Goal: Transaction & Acquisition: Purchase product/service

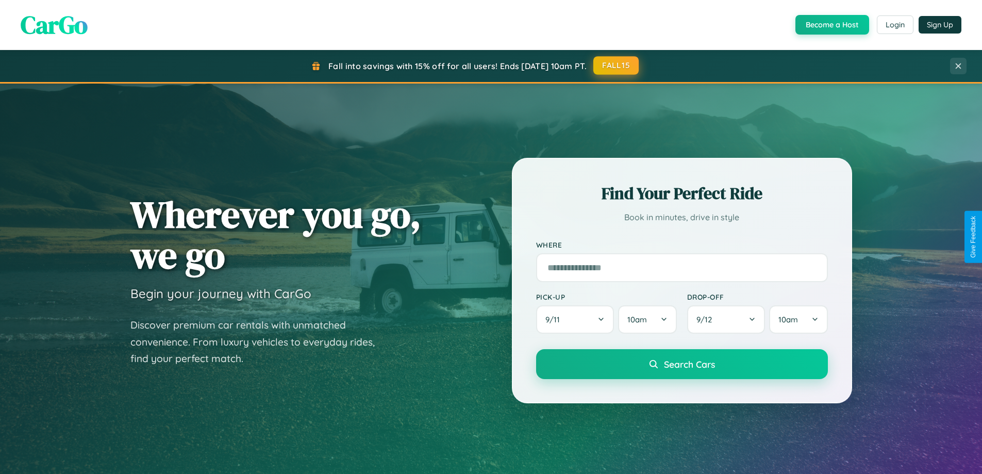
click at [617, 65] on button "FALL15" at bounding box center [616, 65] width 45 height 19
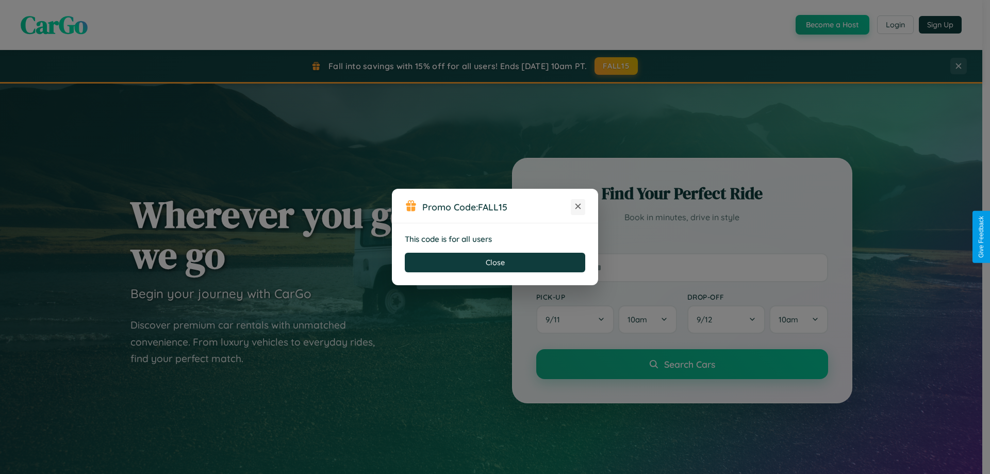
click at [578, 207] on icon at bounding box center [578, 206] width 10 height 10
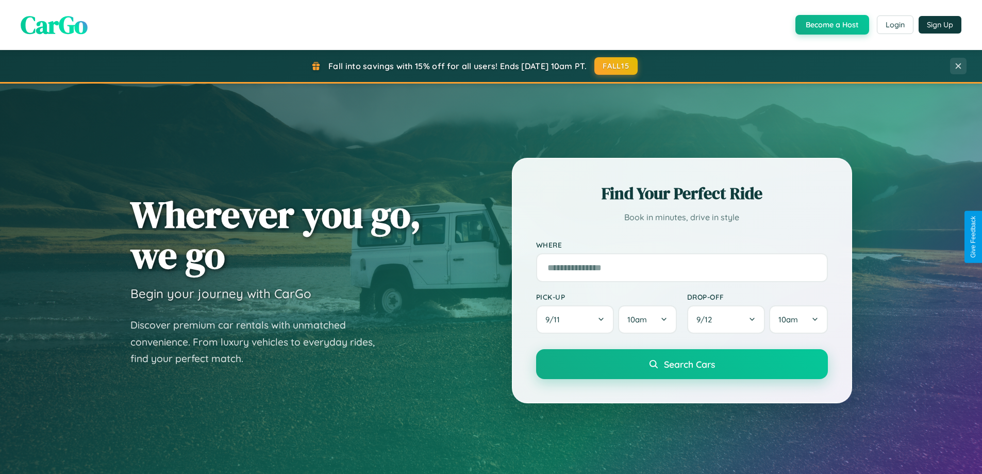
scroll to position [710, 0]
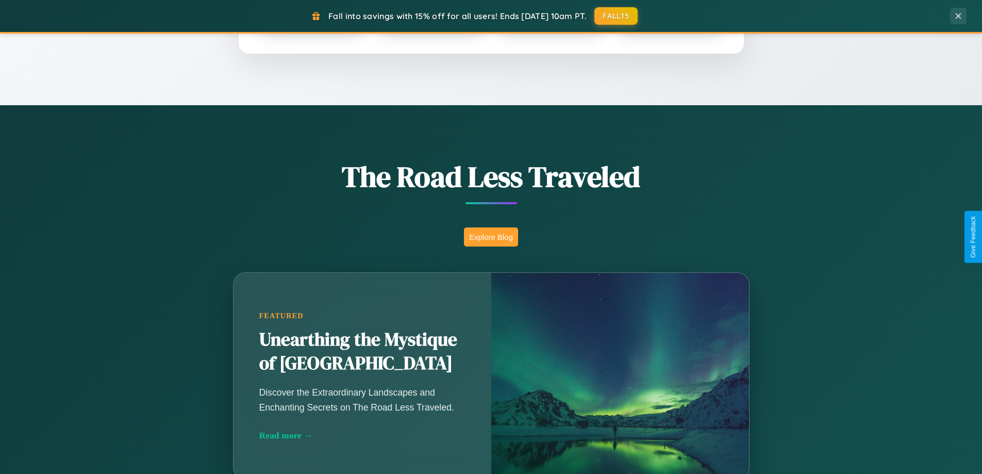
click at [491, 237] on button "Explore Blog" at bounding box center [491, 236] width 54 height 19
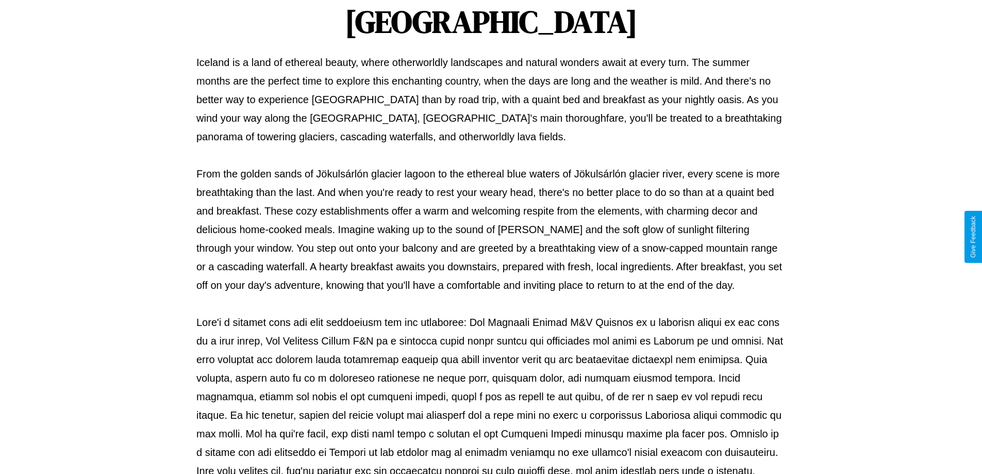
scroll to position [334, 0]
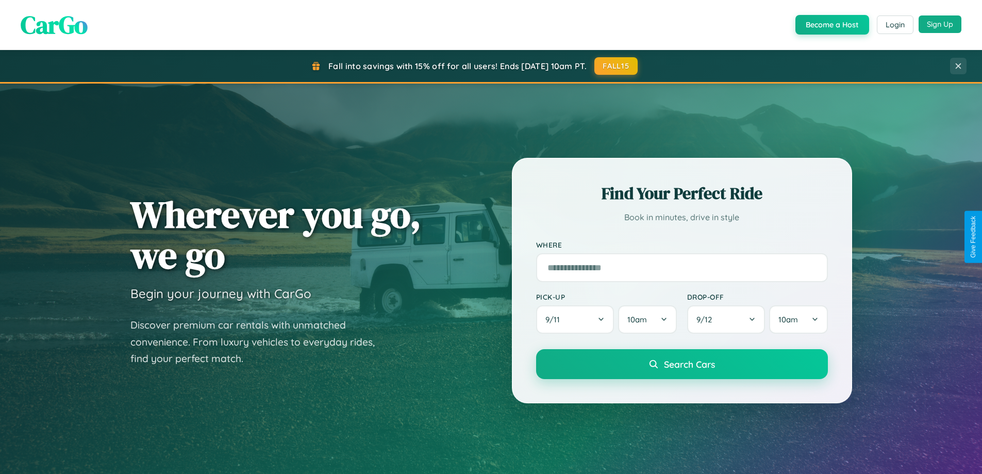
click at [940, 24] on button "Sign Up" at bounding box center [940, 24] width 43 height 18
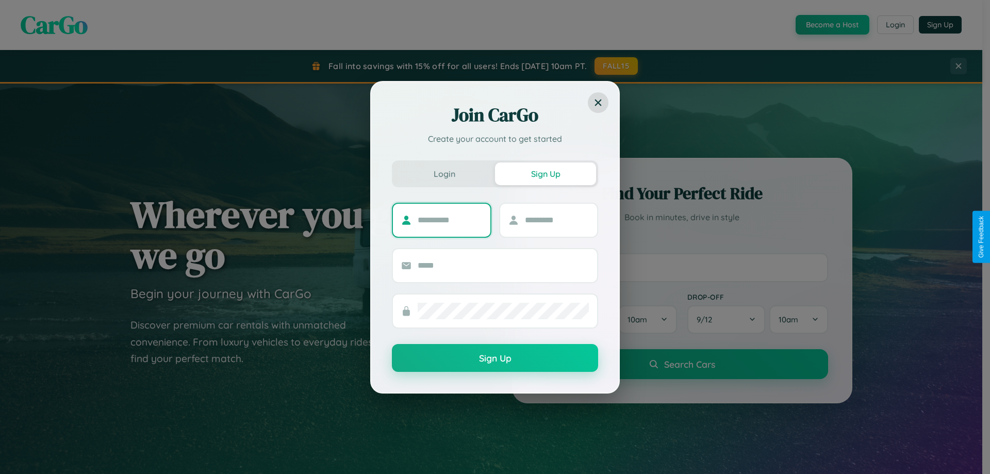
click at [450, 220] on input "text" at bounding box center [450, 220] width 64 height 17
type input "********"
click at [556, 220] on input "text" at bounding box center [557, 220] width 64 height 17
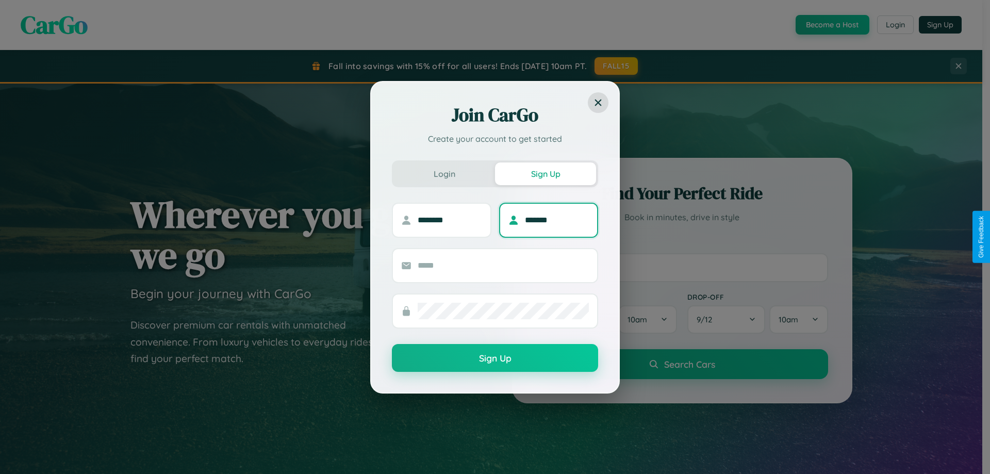
type input "*******"
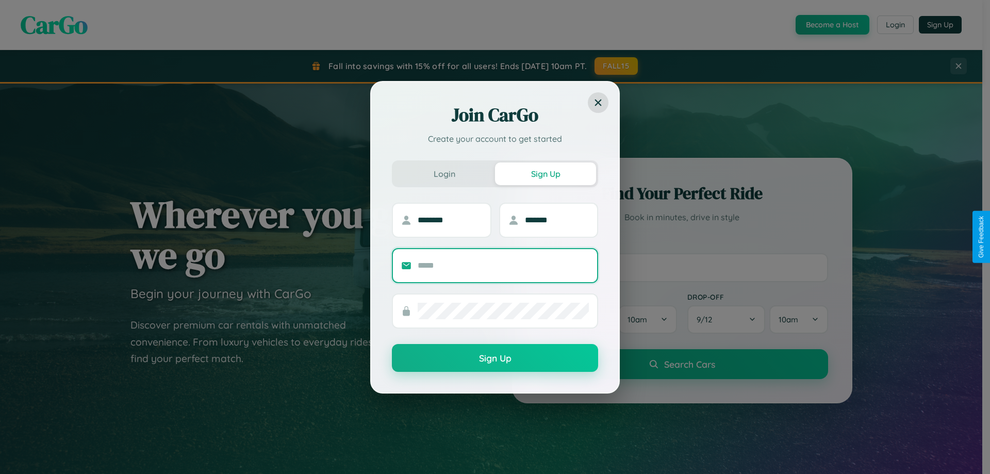
click at [503, 265] on input "text" at bounding box center [503, 265] width 171 height 17
type input "**********"
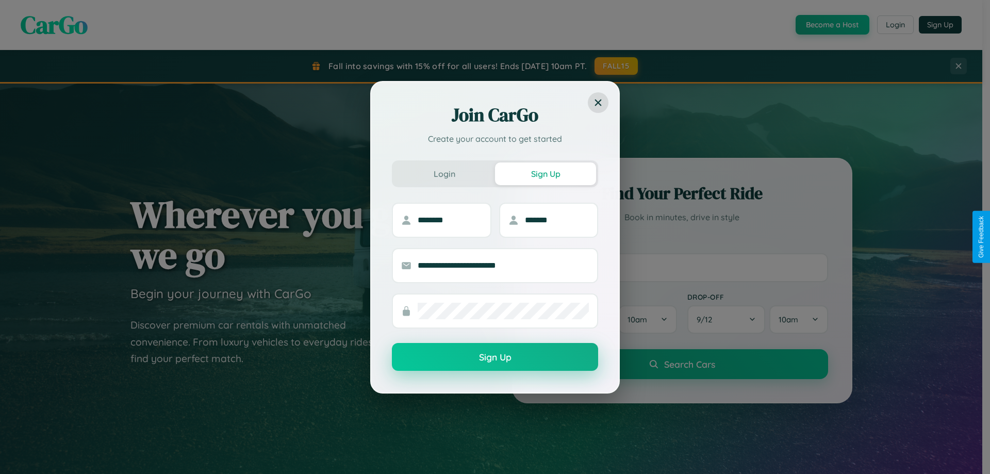
click at [495, 357] on button "Sign Up" at bounding box center [495, 357] width 206 height 28
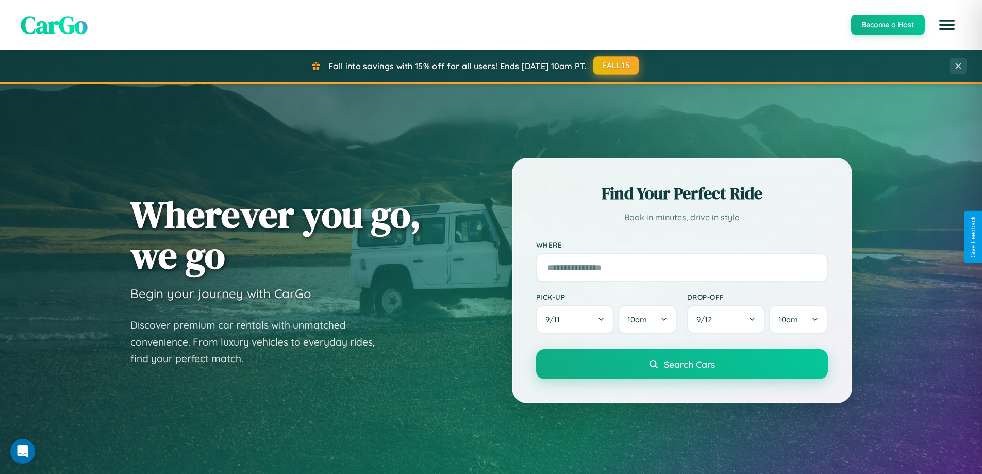
click at [617, 65] on button "FALL15" at bounding box center [616, 65] width 45 height 19
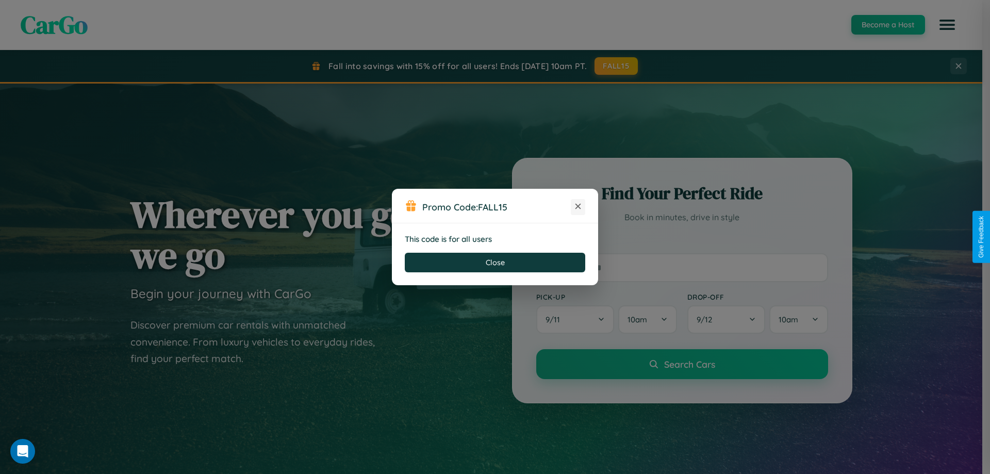
click at [578, 207] on icon at bounding box center [578, 206] width 10 height 10
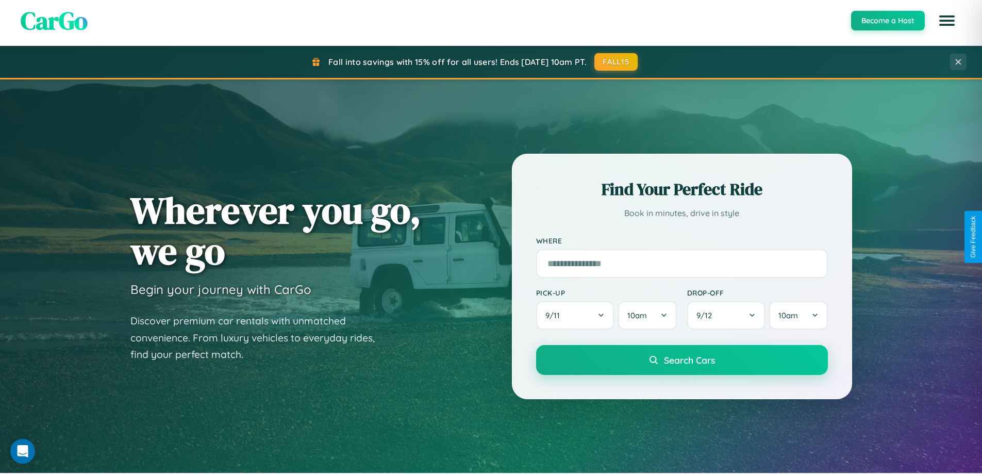
scroll to position [444, 0]
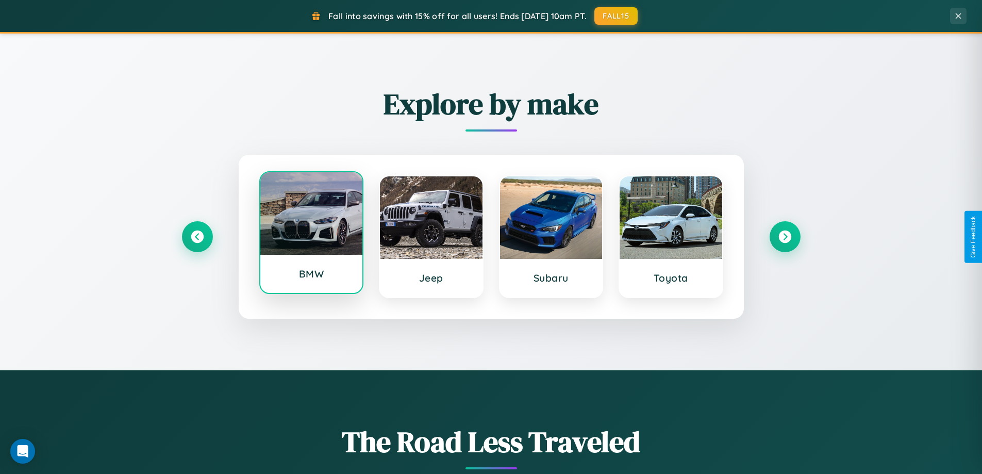
click at [311, 233] on div at bounding box center [311, 213] width 103 height 83
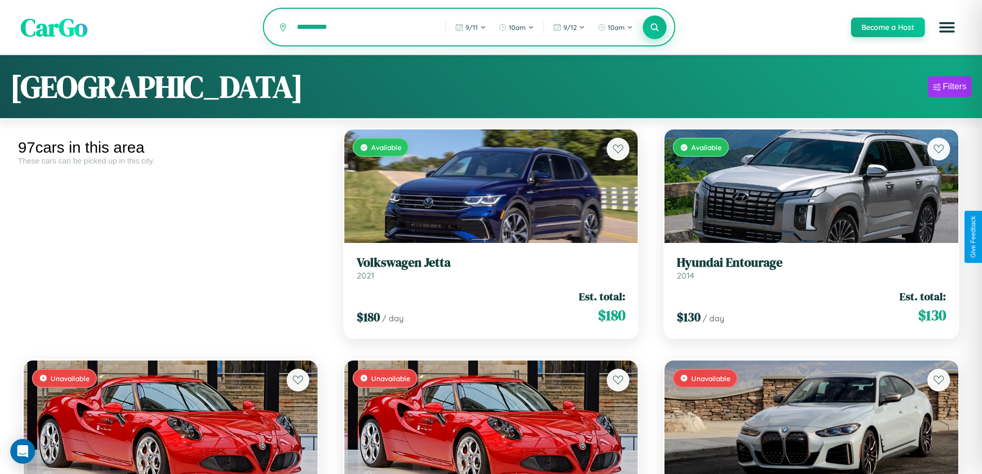
type input "**********"
click at [654, 28] on icon at bounding box center [655, 27] width 10 height 10
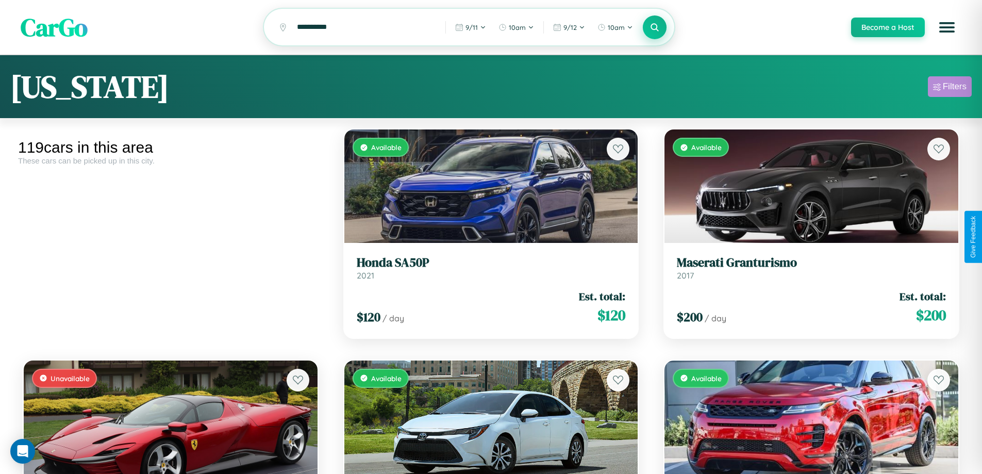
click at [950, 88] on div "Filters" at bounding box center [955, 86] width 24 height 10
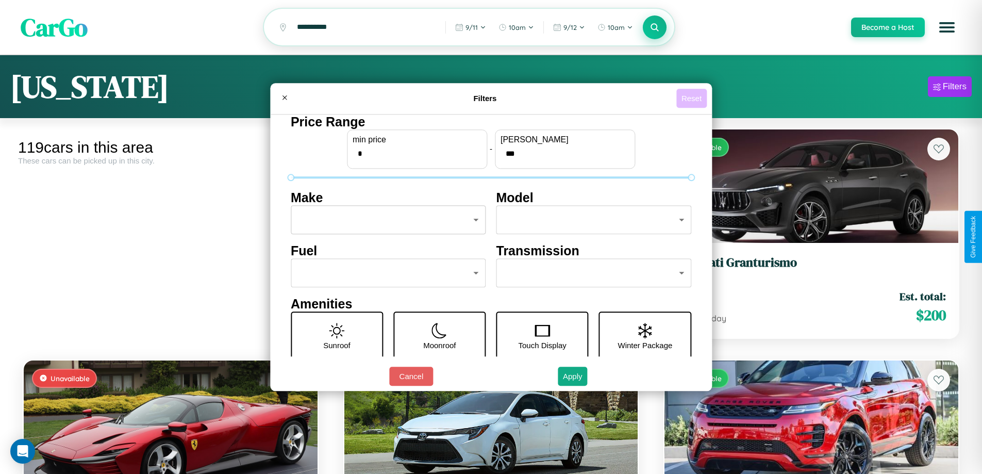
click at [693, 98] on button "Reset" at bounding box center [692, 98] width 30 height 19
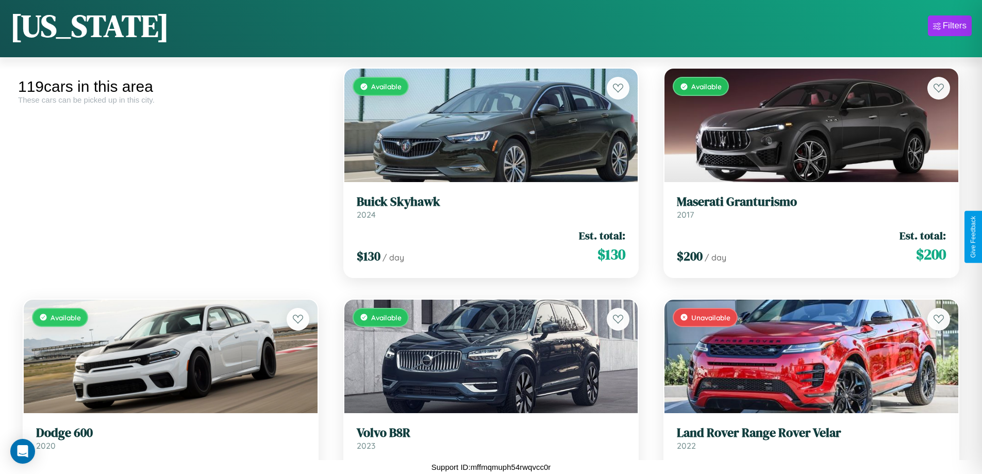
scroll to position [145, 0]
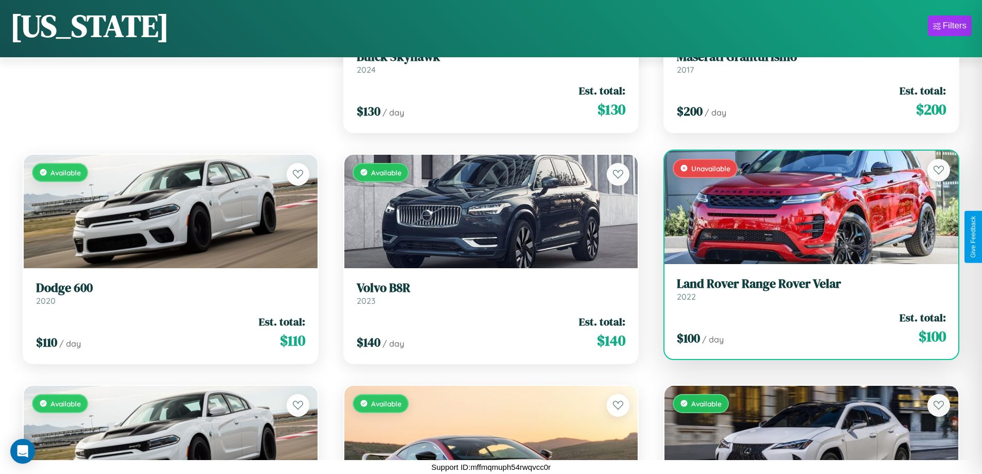
click at [805, 328] on div "$ 100 / day Est. total: $ 100" at bounding box center [811, 328] width 269 height 37
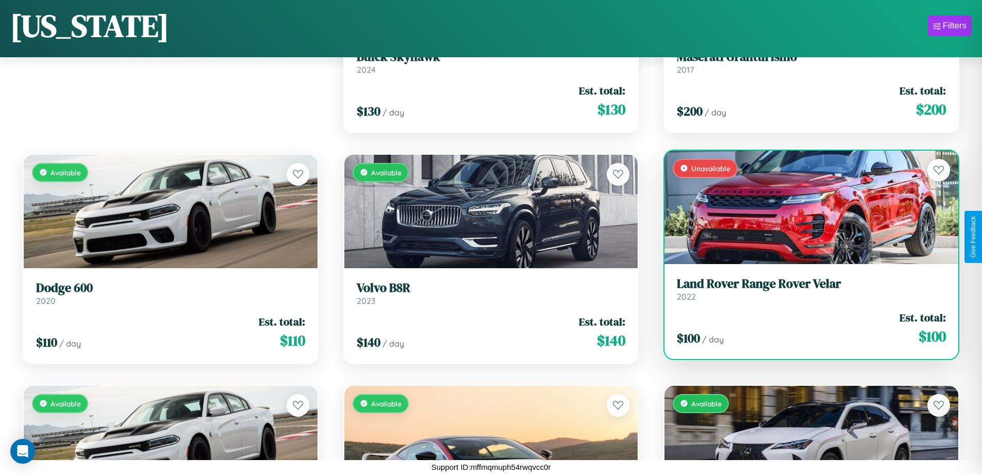
click at [805, 328] on div "$ 100 / day Est. total: $ 100" at bounding box center [811, 328] width 269 height 37
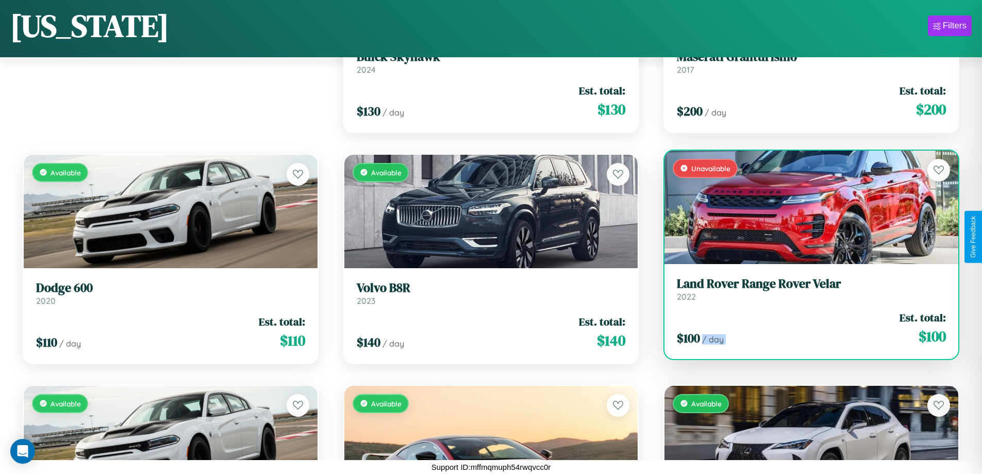
click at [805, 328] on div "$ 100 / day Est. total: $ 100" at bounding box center [811, 328] width 269 height 37
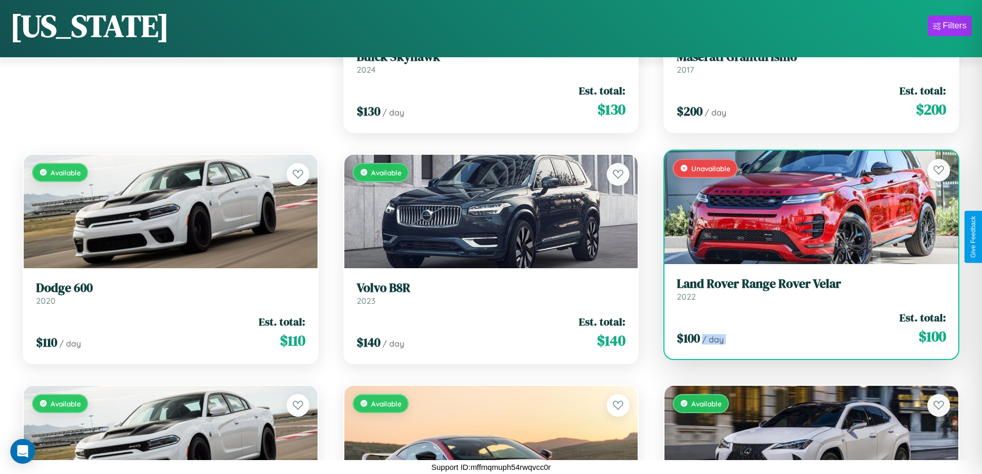
click at [805, 328] on div "$ 100 / day Est. total: $ 100" at bounding box center [811, 328] width 269 height 37
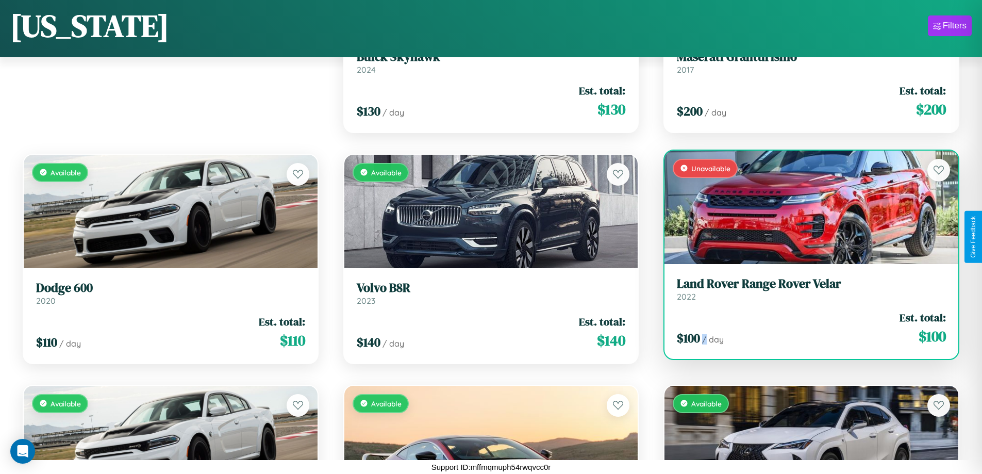
click at [805, 328] on div "$ 100 / day Est. total: $ 100" at bounding box center [811, 328] width 269 height 37
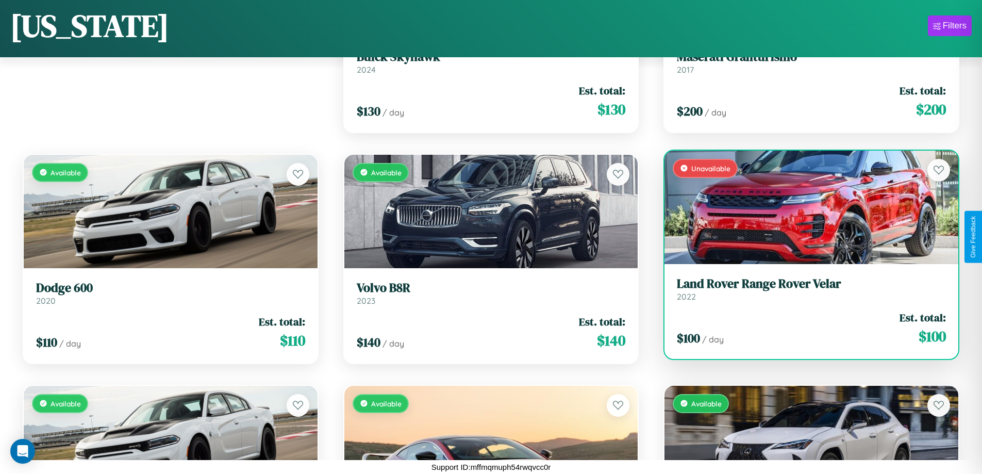
click at [805, 289] on h3 "Land Rover Range Rover Velar" at bounding box center [811, 283] width 269 height 15
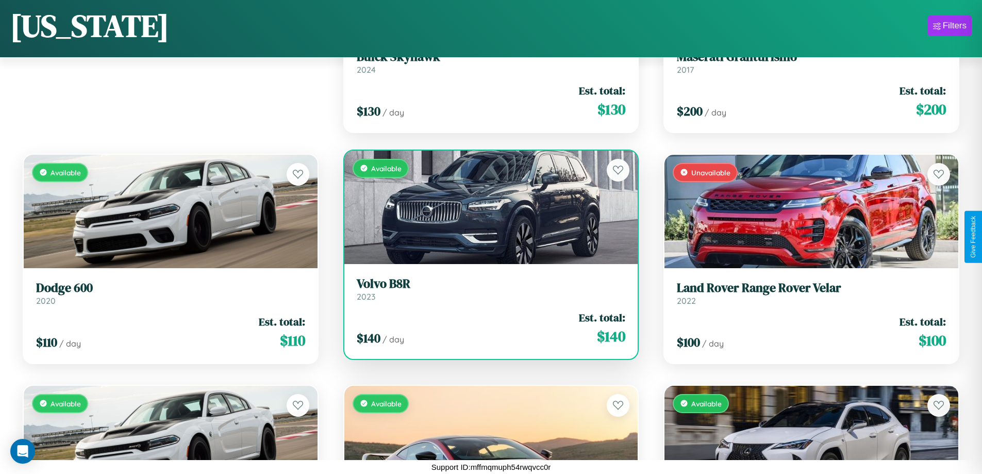
scroll to position [3378, 0]
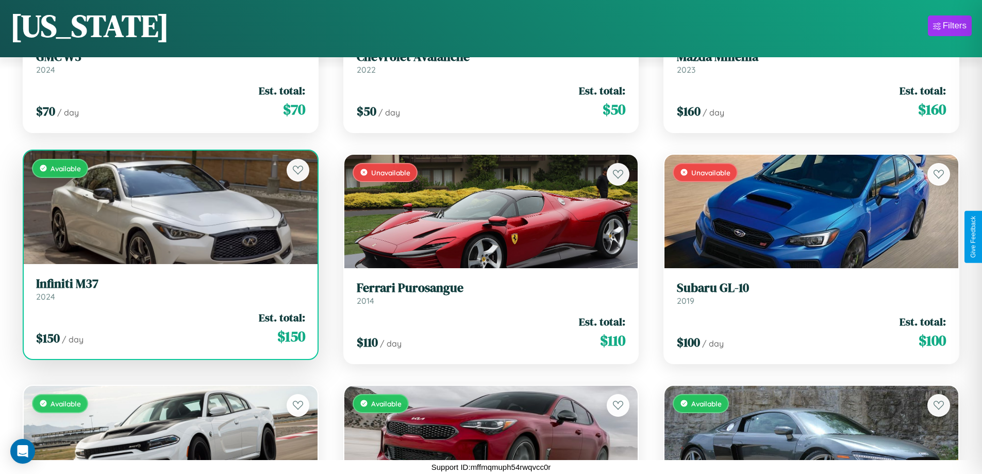
click at [169, 291] on link "Infiniti M37 2024" at bounding box center [170, 288] width 269 height 25
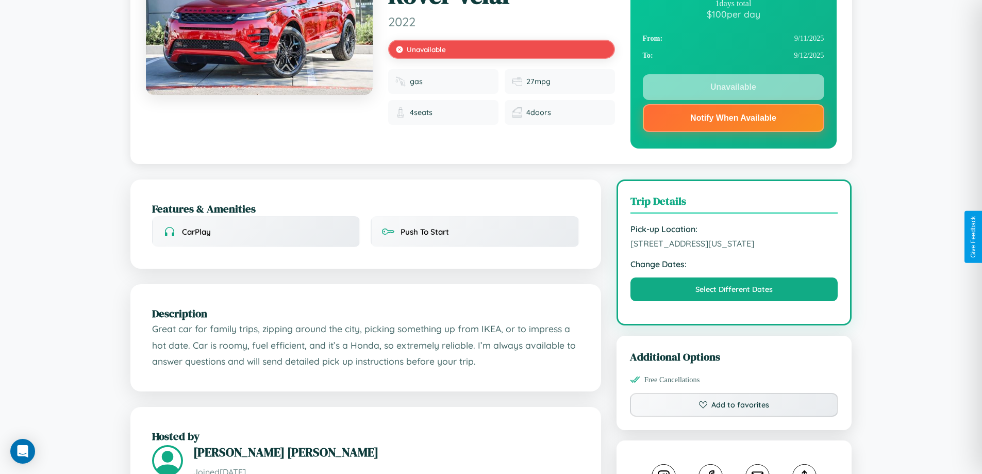
scroll to position [606, 0]
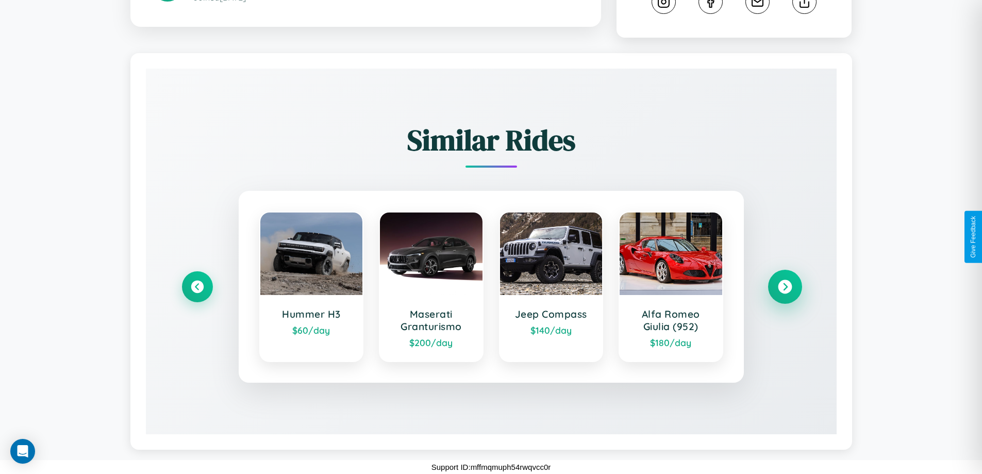
click at [785, 287] on icon at bounding box center [785, 287] width 14 height 14
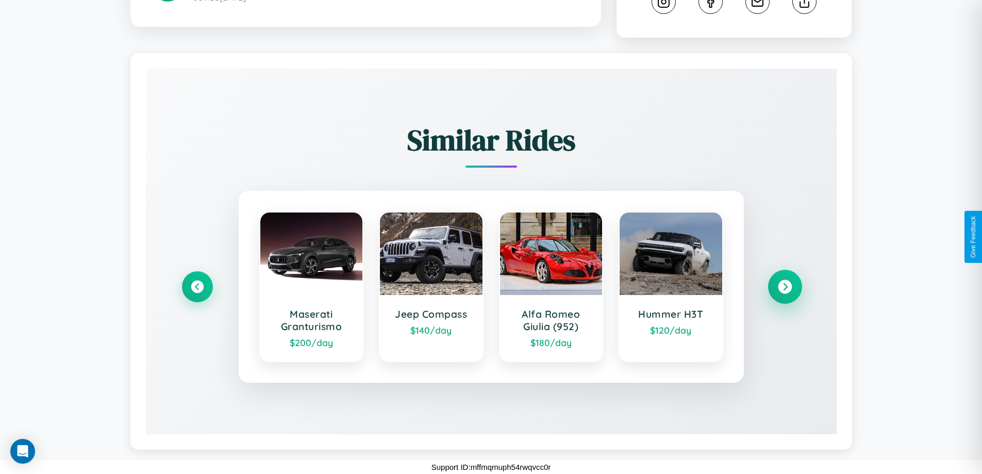
click at [785, 287] on icon at bounding box center [785, 287] width 14 height 14
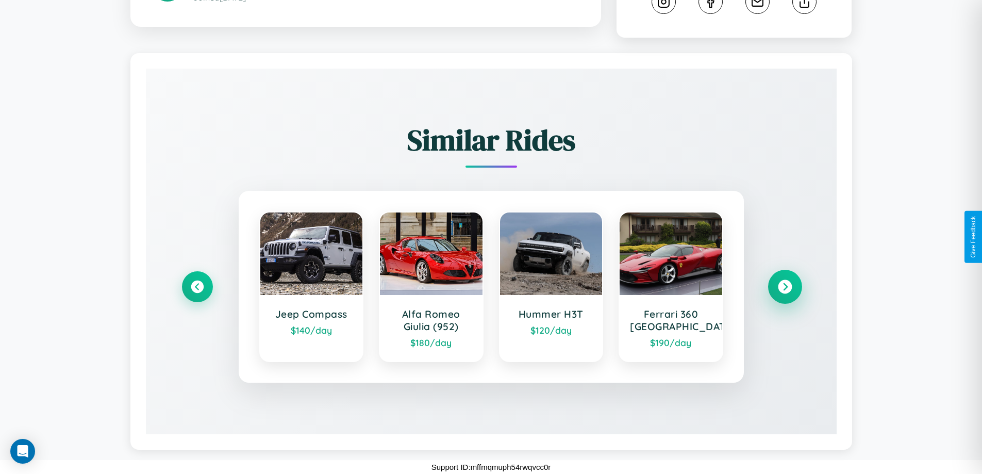
click at [785, 287] on icon at bounding box center [785, 287] width 14 height 14
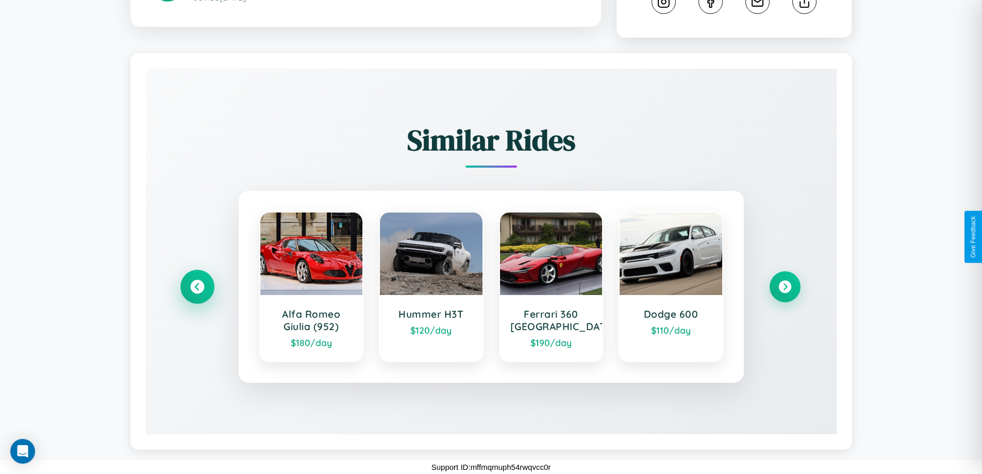
click at [197, 287] on icon at bounding box center [197, 287] width 14 height 14
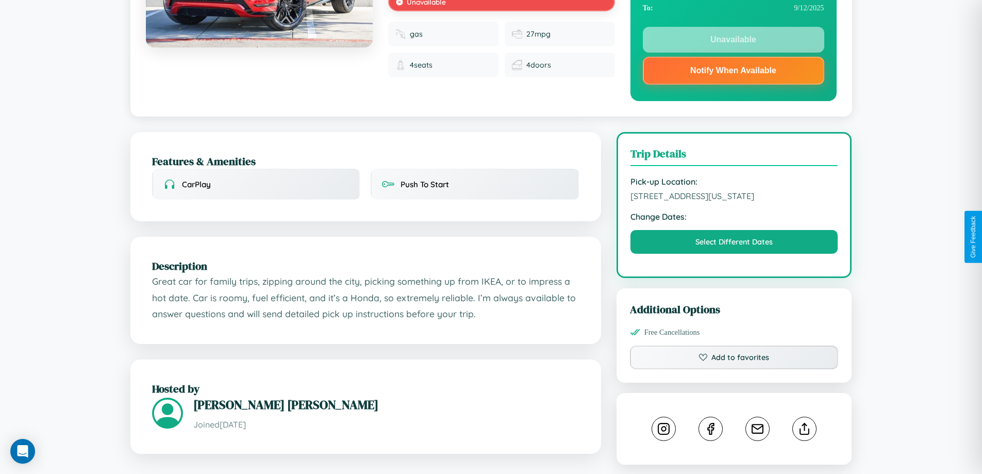
scroll to position [138, 0]
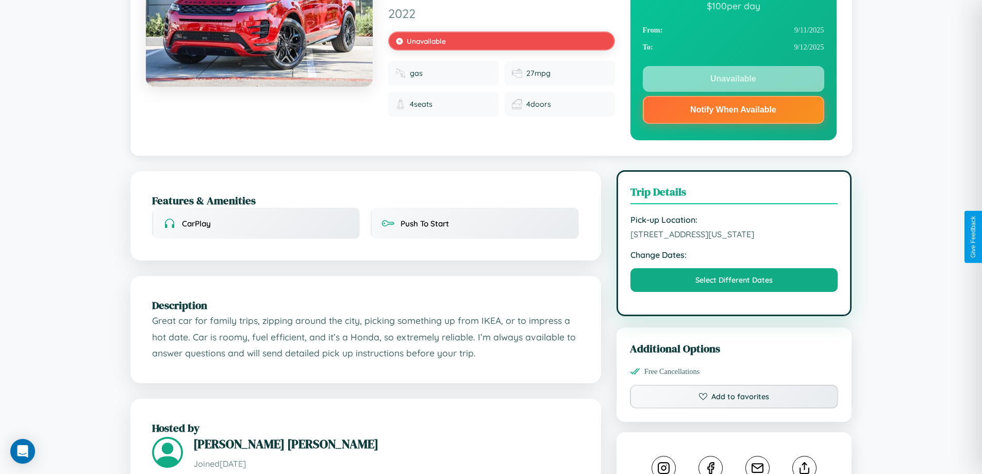
click at [734, 236] on span "813 Pine Street Washington DC 57559 United States" at bounding box center [735, 234] width 208 height 10
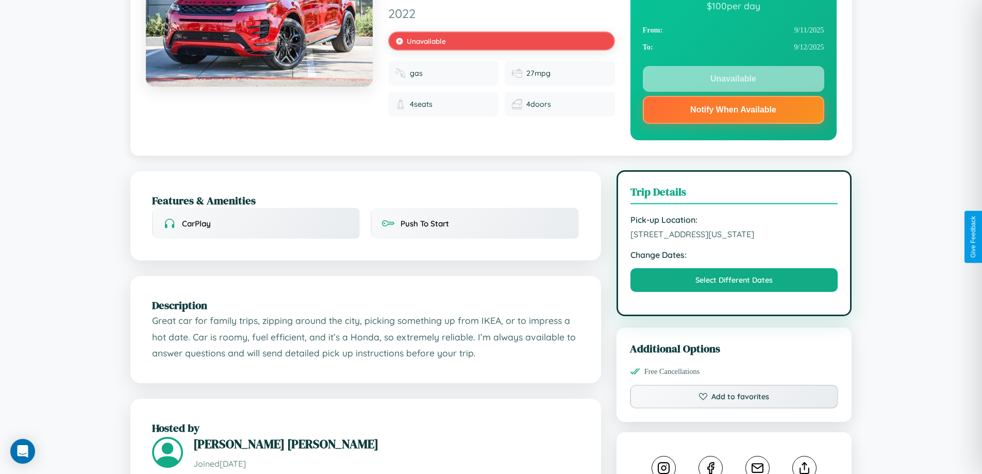
click at [734, 236] on span "813 Pine Street Washington DC 57559 United States" at bounding box center [735, 234] width 208 height 10
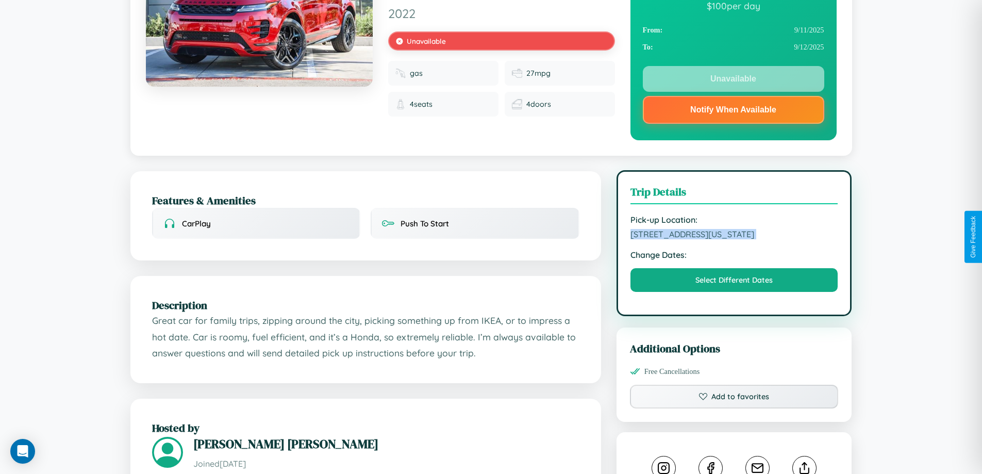
click at [734, 236] on span "813 Pine Street Washington DC 57559 United States" at bounding box center [735, 234] width 208 height 10
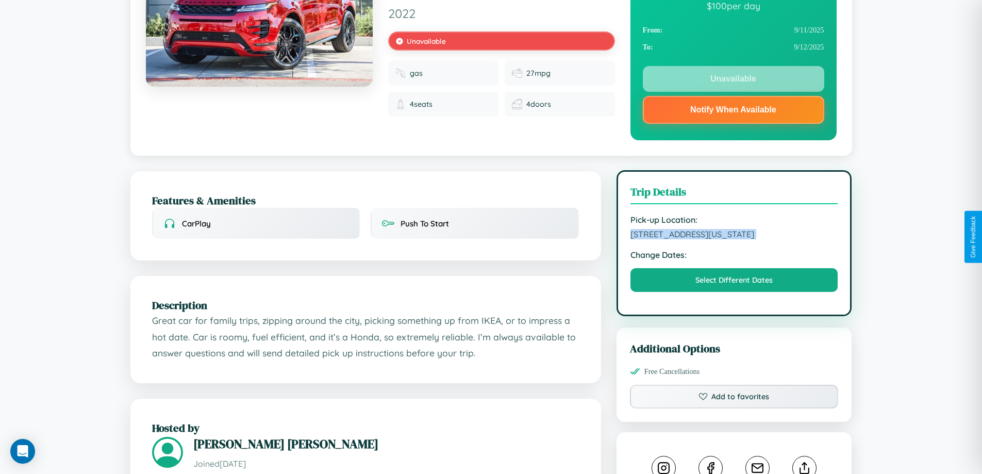
click at [734, 236] on span "813 Pine Street Washington DC 57559 United States" at bounding box center [735, 234] width 208 height 10
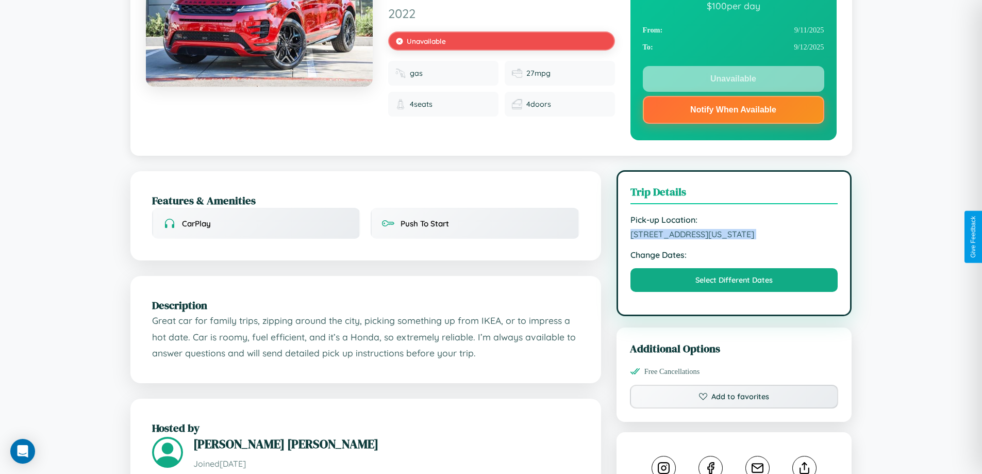
click at [734, 236] on span "813 Pine Street Washington DC 57559 United States" at bounding box center [735, 234] width 208 height 10
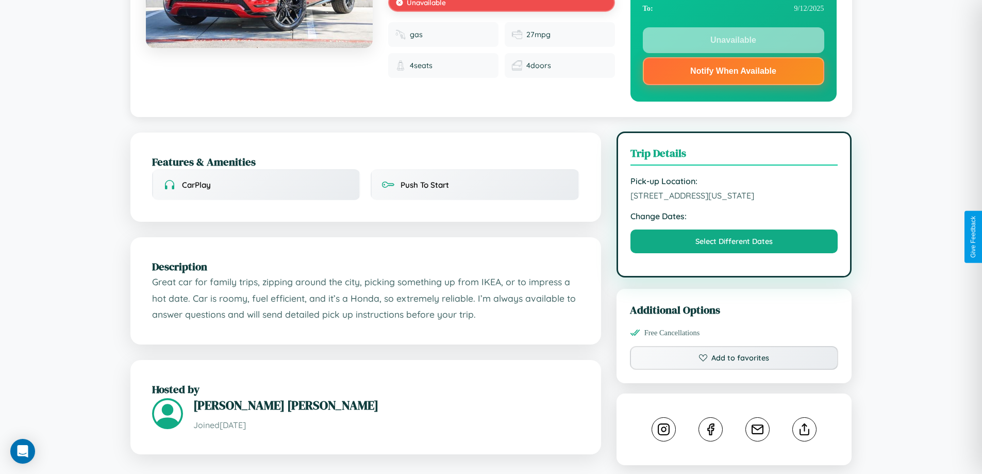
scroll to position [371, 0]
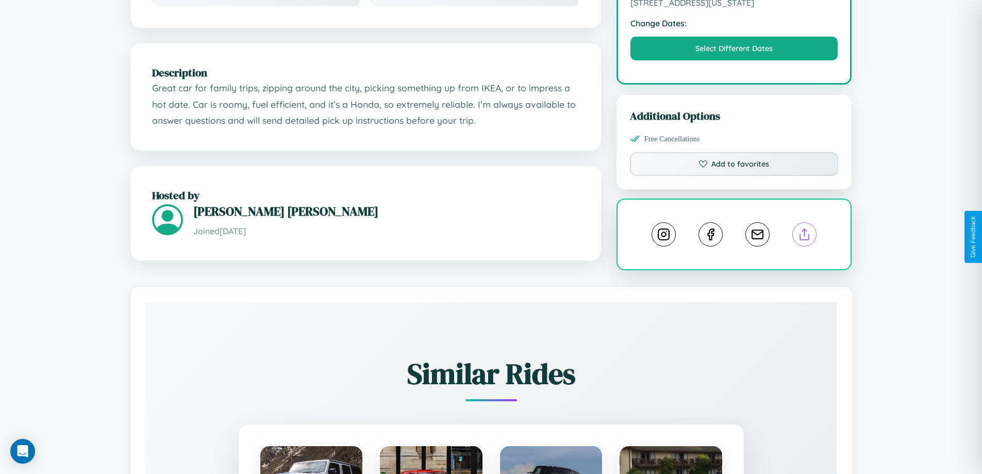
click at [805, 236] on line at bounding box center [805, 232] width 0 height 7
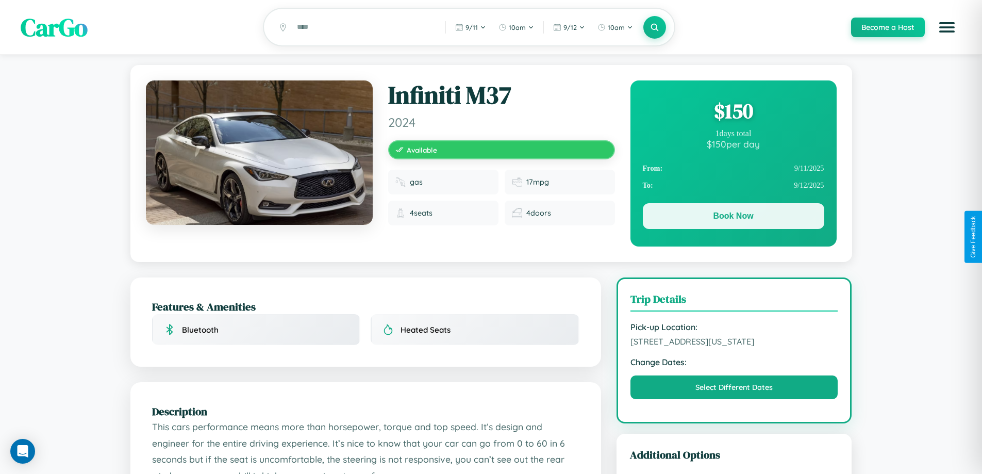
click at [733, 218] on button "Book Now" at bounding box center [734, 216] width 182 height 26
